Goal: Communication & Community: Answer question/provide support

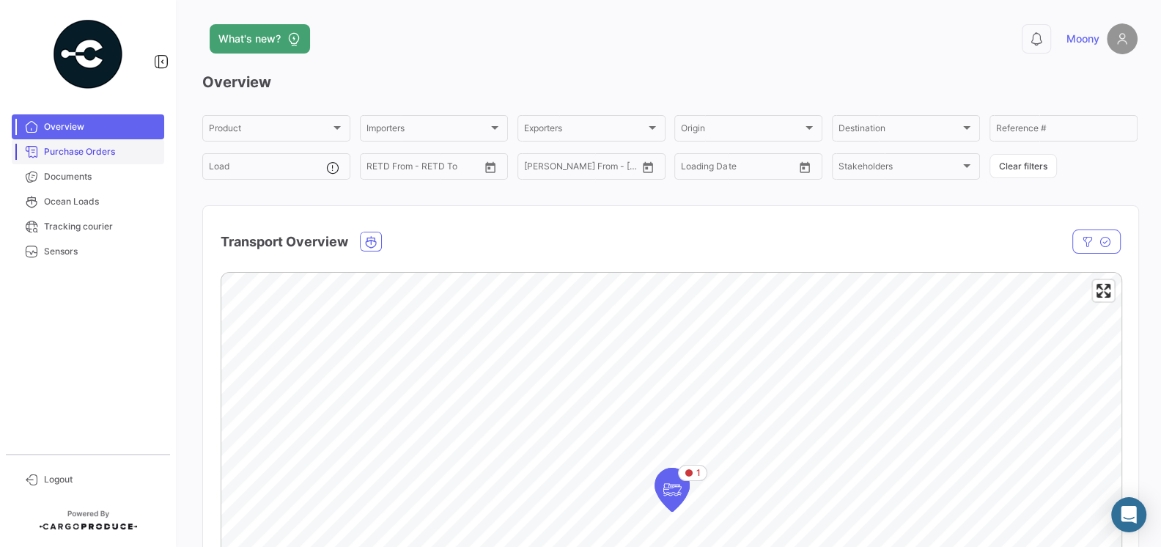
click at [79, 158] on span "Purchase Orders" at bounding box center [101, 151] width 114 height 13
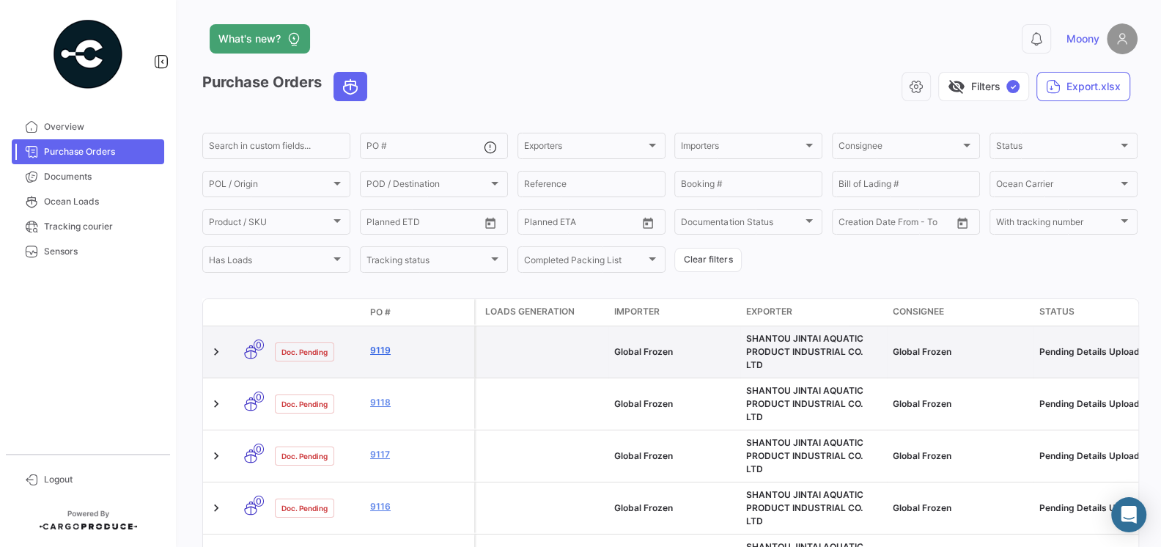
click at [377, 349] on link "9119" at bounding box center [419, 350] width 98 height 13
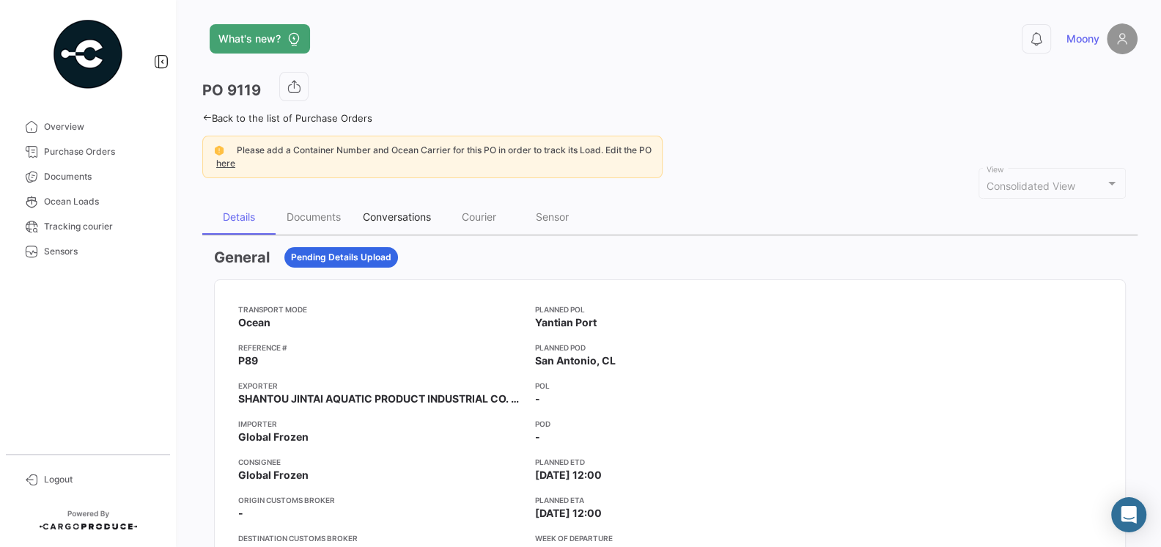
click at [393, 210] on div "Conversations" at bounding box center [397, 216] width 68 height 12
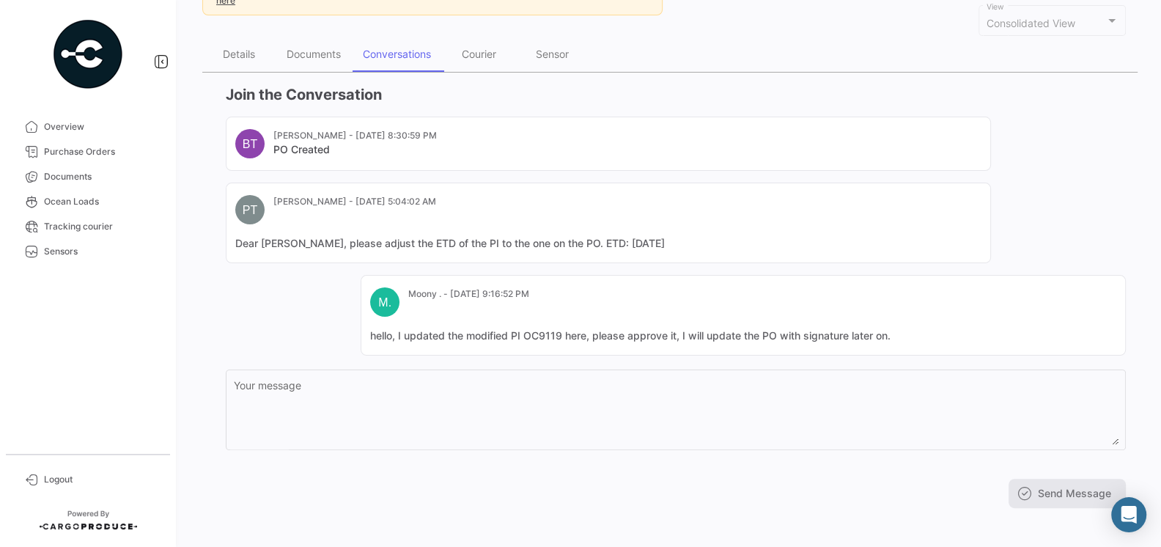
scroll to position [167, 0]
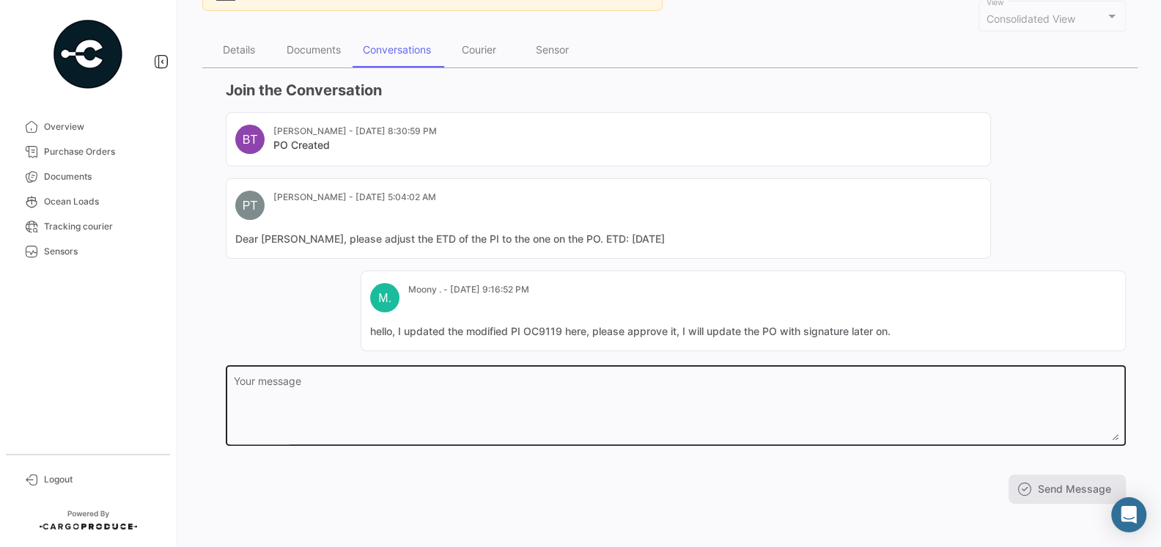
click at [406, 380] on textarea "Your message" at bounding box center [676, 408] width 884 height 64
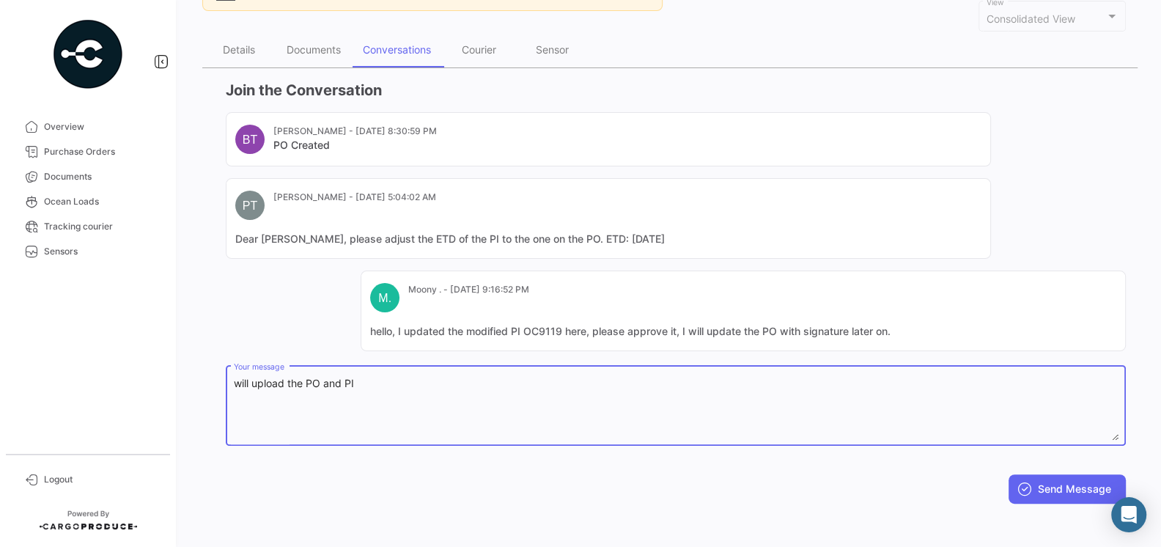
click at [308, 385] on textarea "will upload the PO and PI" at bounding box center [676, 408] width 884 height 64
click at [403, 383] on textarea "will upload the updated PO and PI" at bounding box center [676, 408] width 884 height 64
click at [236, 382] on textarea "will upload the updated PO and PI of OC9119 after [PERSON_NAME] signing them . …" at bounding box center [676, 408] width 884 height 64
click at [273, 393] on textarea "We will upload the updated PO and PI of OC9119 after [PERSON_NAME] signing them…" at bounding box center [676, 408] width 884 height 64
click at [528, 382] on textarea "We will upload the updated PO and PI of OC9119 after [PERSON_NAME] signing them…" at bounding box center [676, 408] width 884 height 64
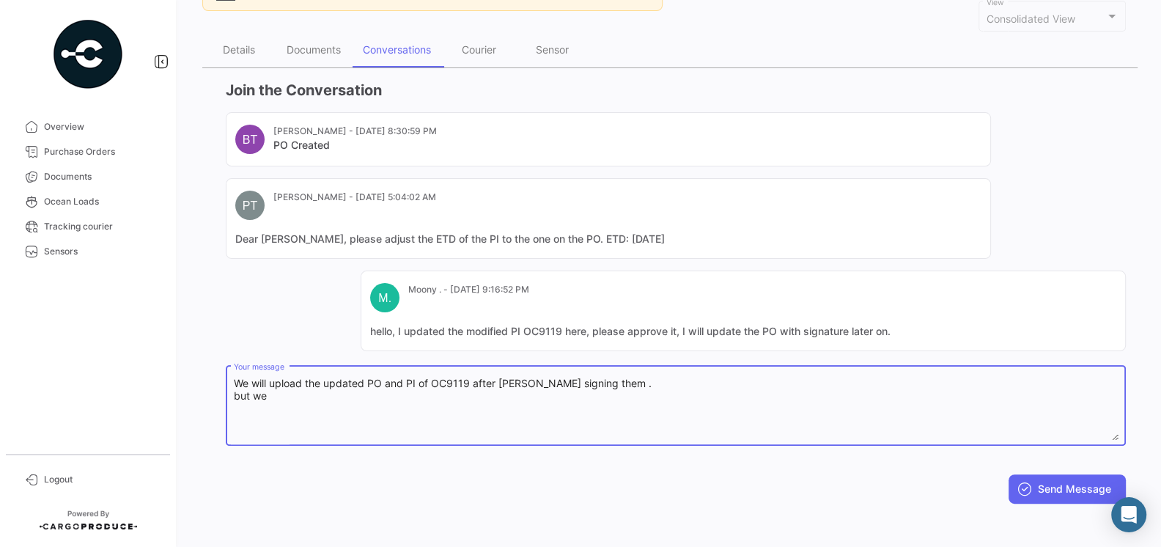
click at [540, 382] on textarea "We will upload the updated PO and PI of OC9119 after [PERSON_NAME] signing them…" at bounding box center [676, 408] width 884 height 64
click at [396, 391] on textarea "We will upload the updated PO and PI of OC9119 after [PERSON_NAME] signing them…" at bounding box center [676, 408] width 884 height 64
click at [356, 403] on textarea "We will upload the updated PO and PI of OC9119 after [PERSON_NAME] signing them…" at bounding box center [676, 408] width 884 height 64
click at [295, 391] on textarea "We will upload the updated PO and PI of OC9119 after [PERSON_NAME] signing them…" at bounding box center [676, 408] width 884 height 64
click at [421, 396] on textarea "We will upload the updated PO and PI of OC9119 after [PERSON_NAME] signing them…" at bounding box center [676, 408] width 884 height 64
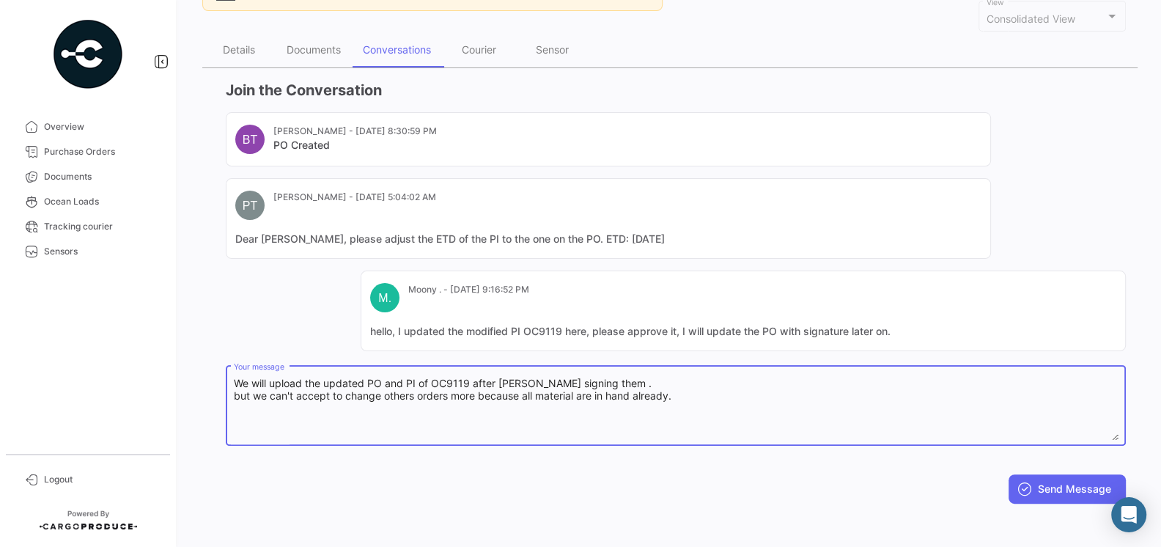
click at [251, 395] on textarea "We will upload the updated PO and PI of OC9119 after [PERSON_NAME] signing them…" at bounding box center [676, 408] width 884 height 64
click at [388, 412] on textarea "We will upload the updated PO and PI of OC9119 after [PERSON_NAME] signing them…" at bounding box center [676, 408] width 884 height 64
click at [440, 401] on textarea "We will upload the updated PO and PI of OC9119 after [PERSON_NAME] signing them…" at bounding box center [676, 408] width 884 height 64
type textarea "We will upload the updated PO and PI of OC9119 after [PERSON_NAME] signing them…"
click at [1066, 493] on button "Send Message" at bounding box center [1066, 488] width 117 height 29
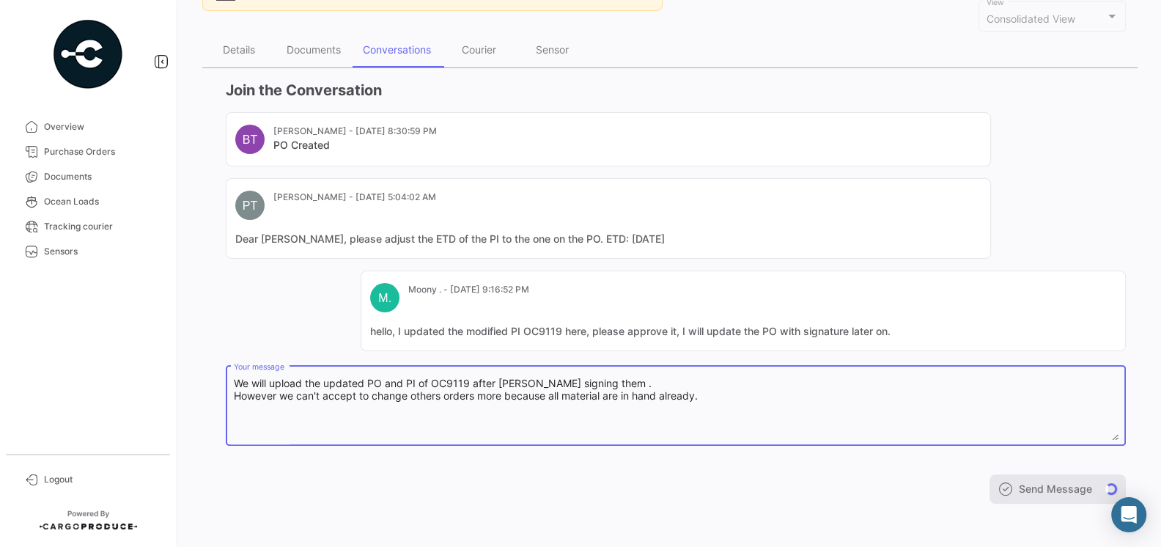
click at [726, 410] on textarea "We will upload the updated PO and PI of OC9119 after [PERSON_NAME] signing them…" at bounding box center [676, 408] width 884 height 64
